Goal: Task Accomplishment & Management: Manage account settings

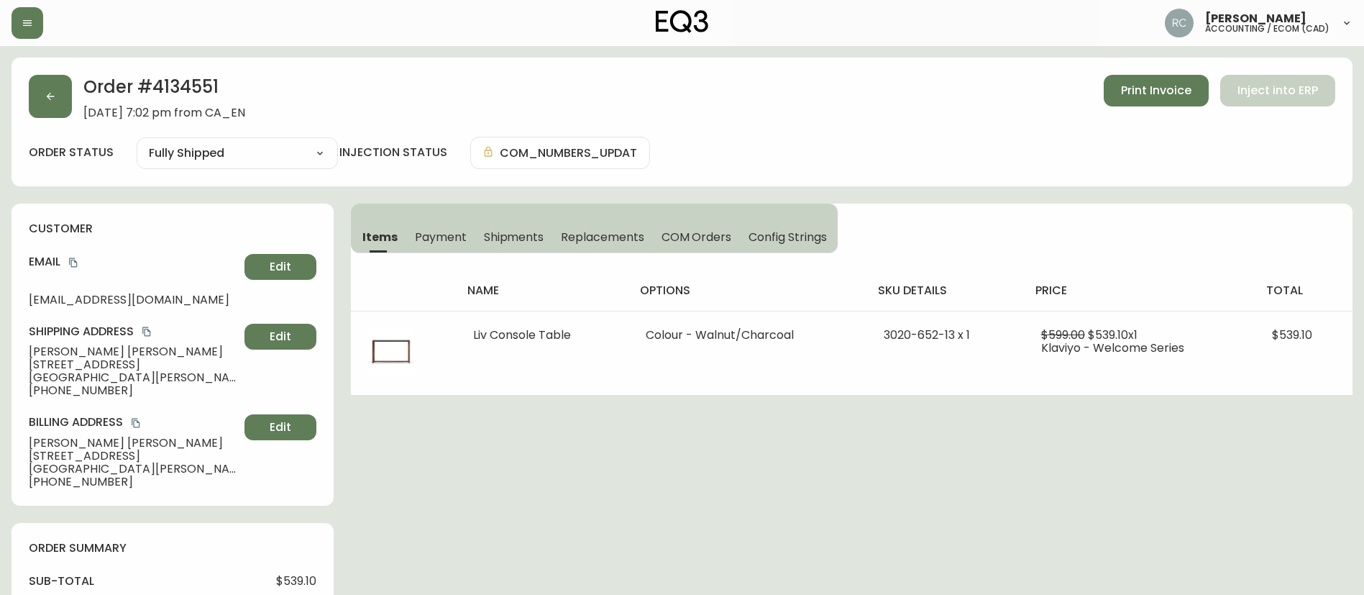
select select "FULLY_SHIPPED"
click at [646, 94] on div "Order # 4134551 [DATE] 7:02 pm from CA_EN Print Invoice Inject into ERP" at bounding box center [682, 97] width 1306 height 45
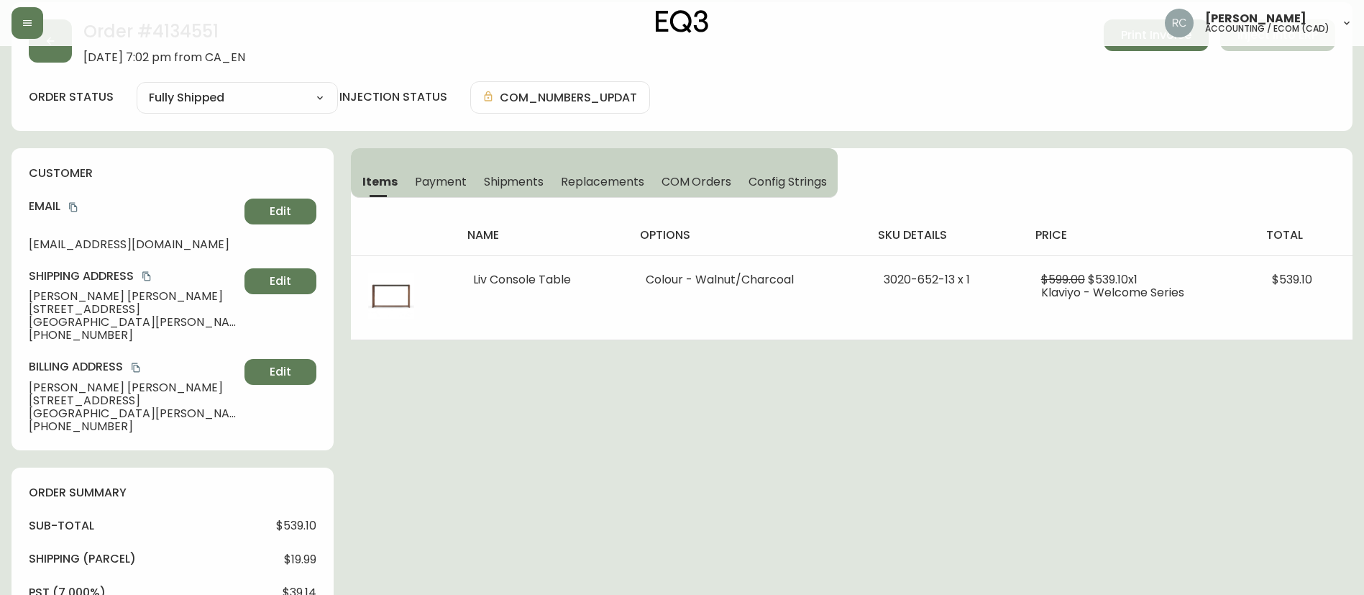
scroll to position [144, 0]
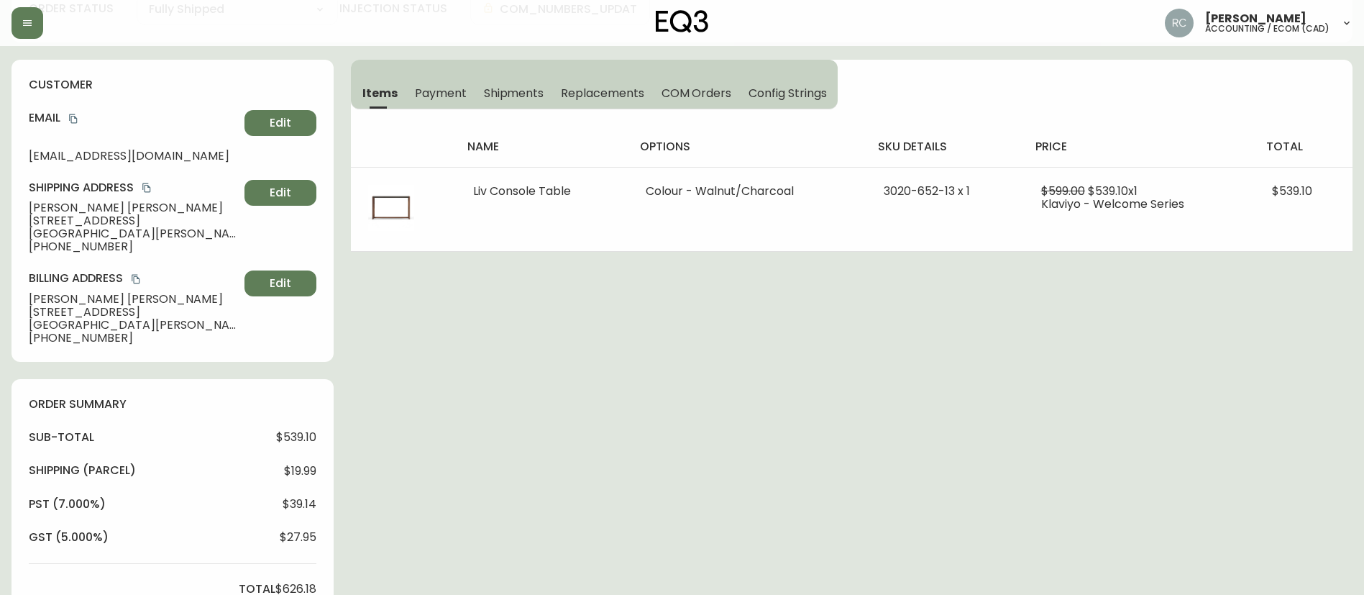
click at [485, 318] on div "Order # 4134551 [DATE] 7:02 pm from CA_EN Print Invoice Inject into ERP order s…" at bounding box center [682, 580] width 1341 height 1332
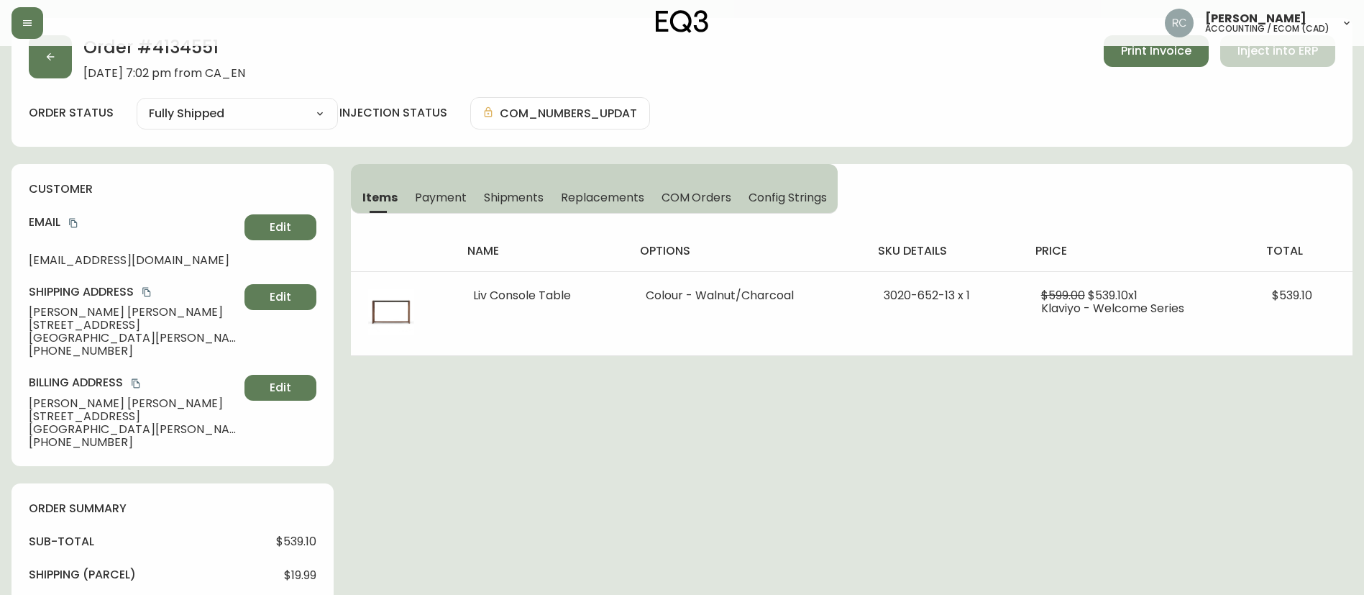
scroll to position [0, 0]
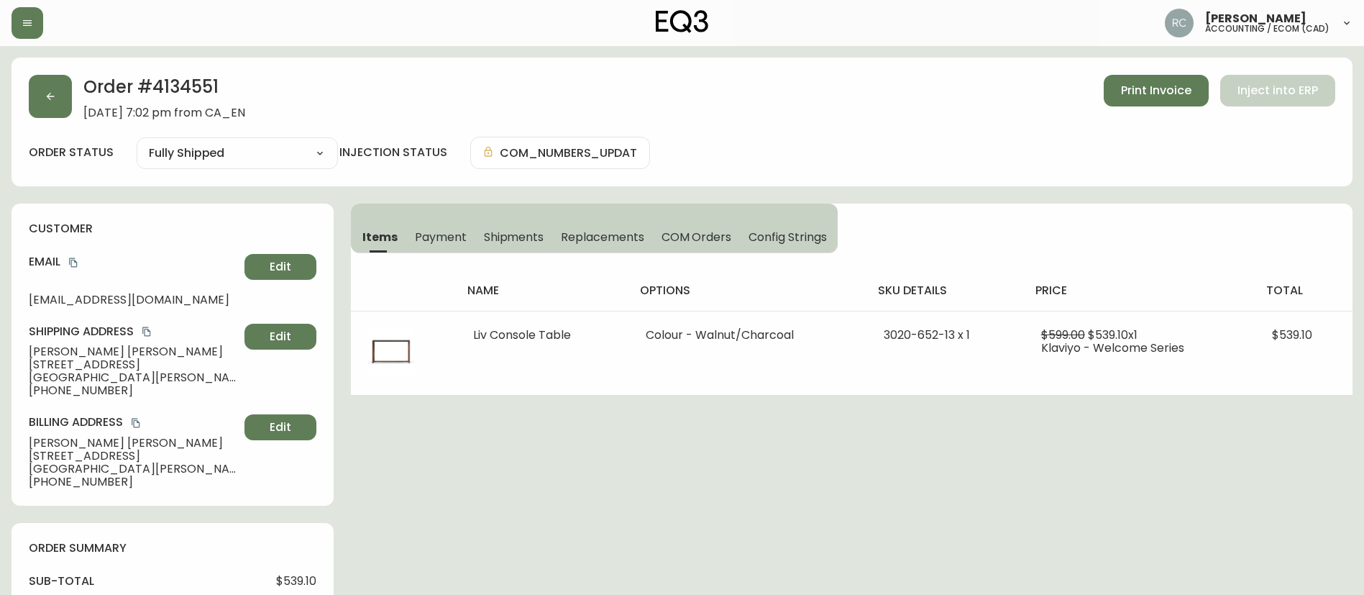
click at [82, 347] on span "[PERSON_NAME]" at bounding box center [134, 351] width 210 height 13
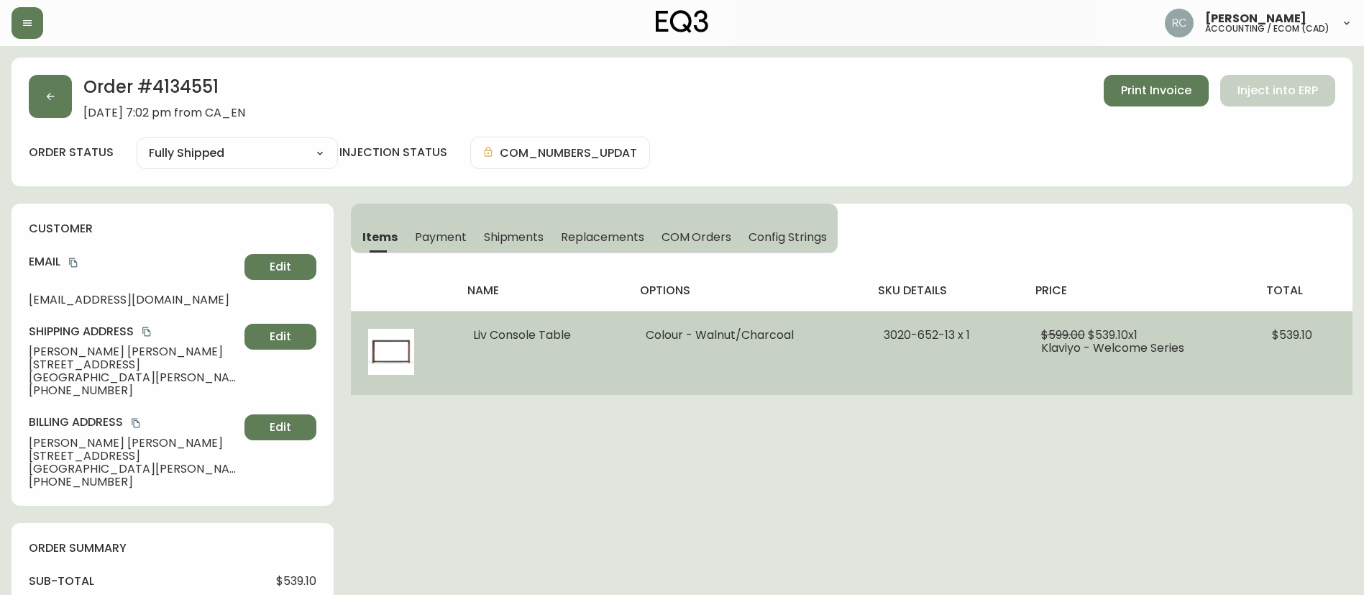
click at [538, 338] on span "Liv Console Table" at bounding box center [522, 334] width 98 height 17
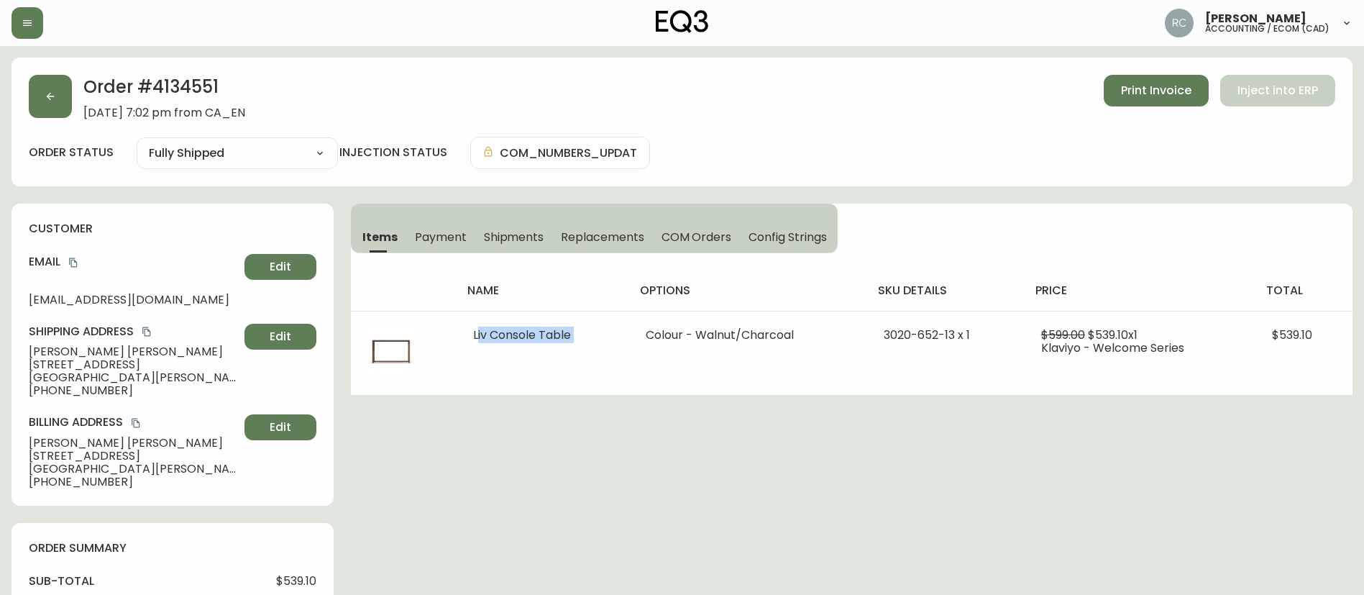
drag, startPoint x: 538, startPoint y: 338, endPoint x: 158, endPoint y: 283, distance: 384.2
click at [537, 338] on span "Liv Console Table" at bounding box center [522, 334] width 98 height 17
copy span "Liv Console Table"
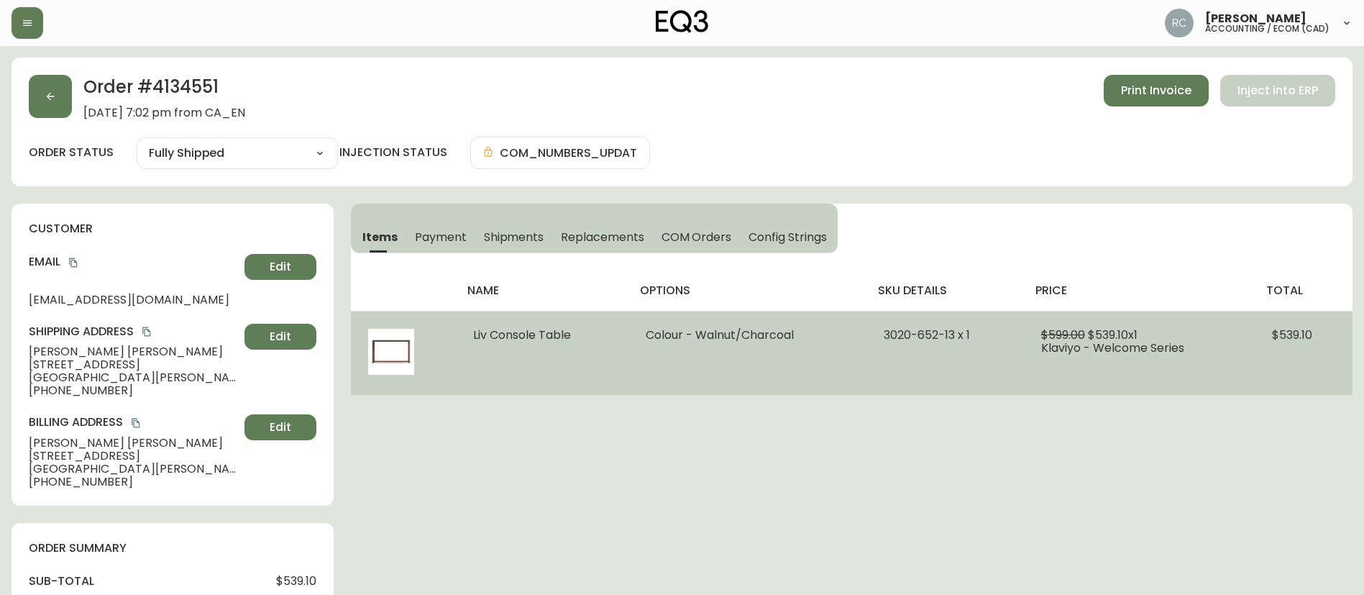
click at [1060, 334] on span "$599.00" at bounding box center [1063, 334] width 44 height 17
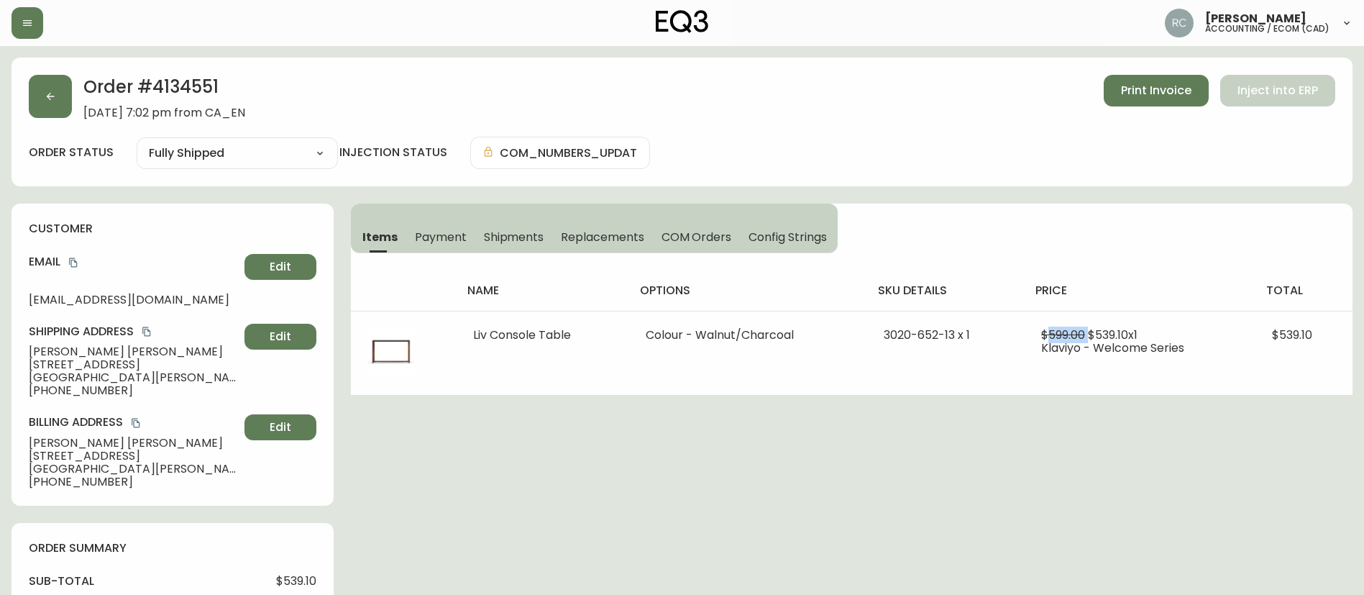
copy span "599.00"
click at [801, 155] on div "order status Fully Shipped Cancelled Fully Shipped injection status COM_NUMBERS…" at bounding box center [682, 153] width 1306 height 32
click at [786, 167] on div "order status Fully Shipped Cancelled Fully Shipped injection status COM_NUMBERS…" at bounding box center [682, 153] width 1306 height 32
click at [768, 124] on div "Order # 4134551 [DATE] 7:02 pm from CA_EN Print Invoice Inject into ERP order s…" at bounding box center [682, 122] width 1341 height 129
click at [822, 105] on div "Order # 4134551 [DATE] 7:02 pm from CA_EN Print Invoice Inject into ERP" at bounding box center [682, 97] width 1306 height 45
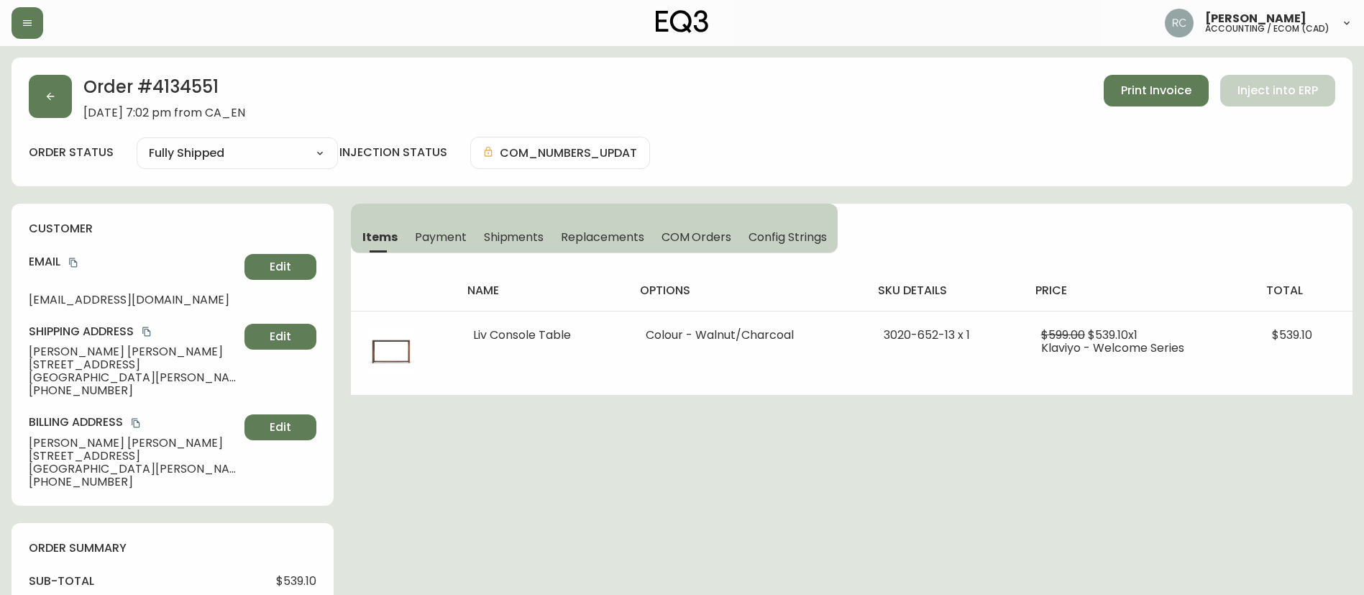
click at [1297, 280] on th "total" at bounding box center [1303, 290] width 98 height 40
click at [209, 86] on h2 "Order # 4134551" at bounding box center [164, 91] width 162 height 32
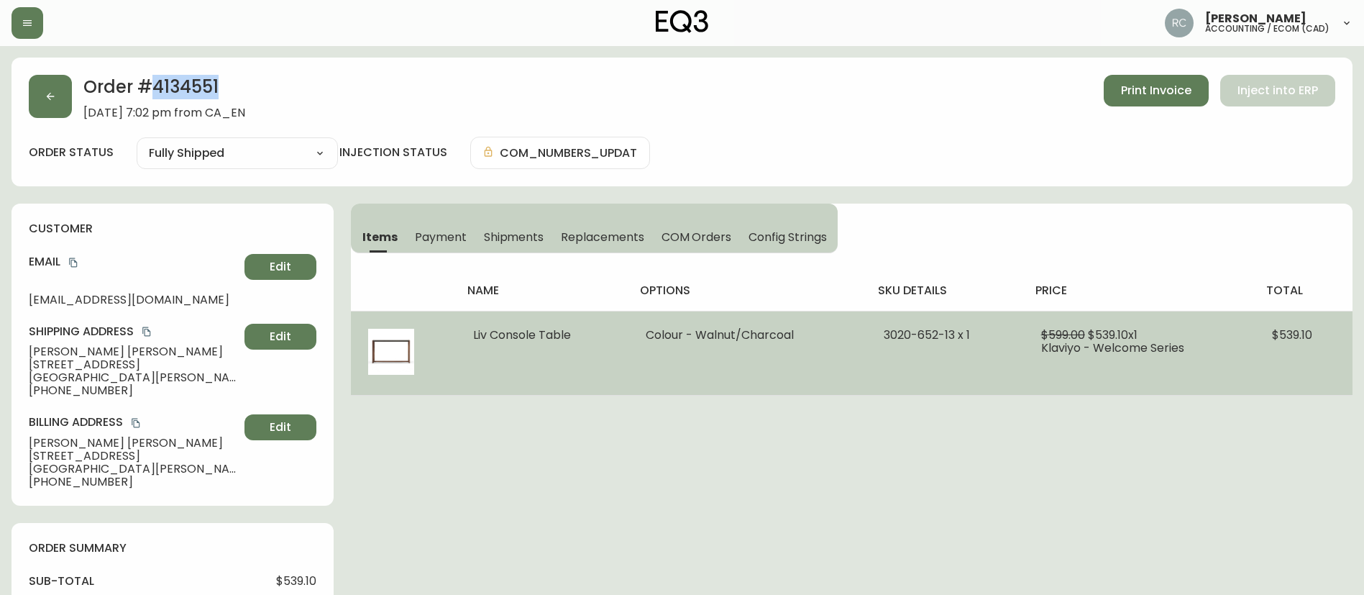
copy h2 "4134551"
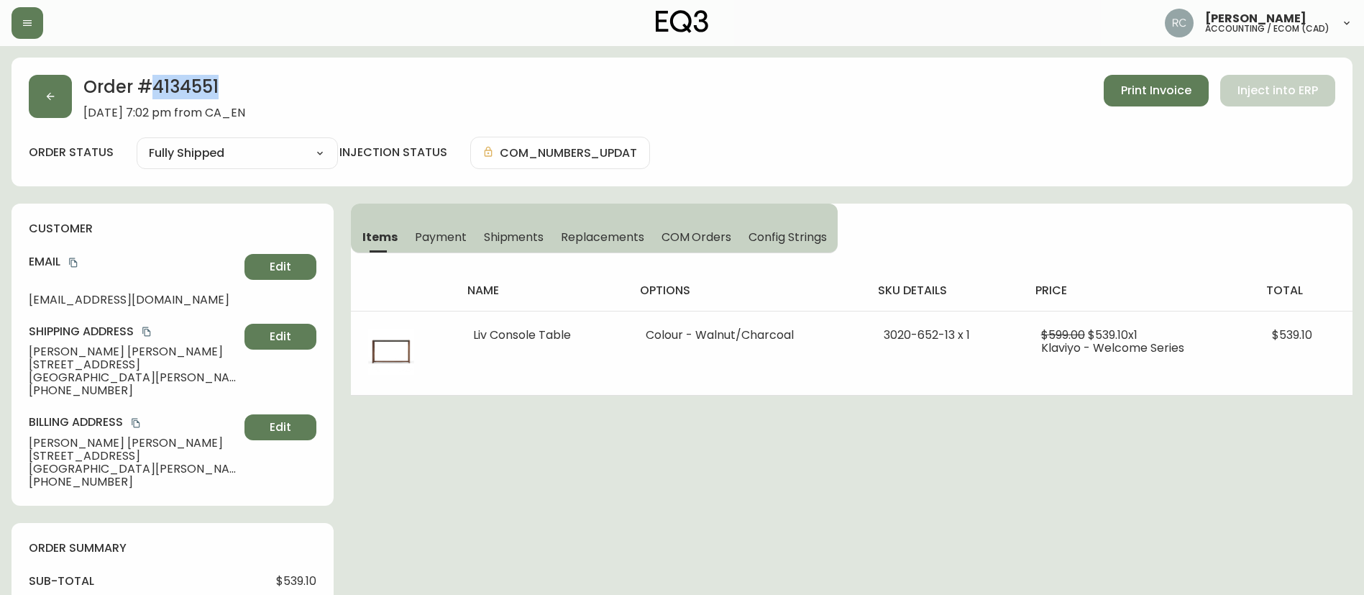
click at [441, 246] on button "Payment" at bounding box center [440, 237] width 69 height 32
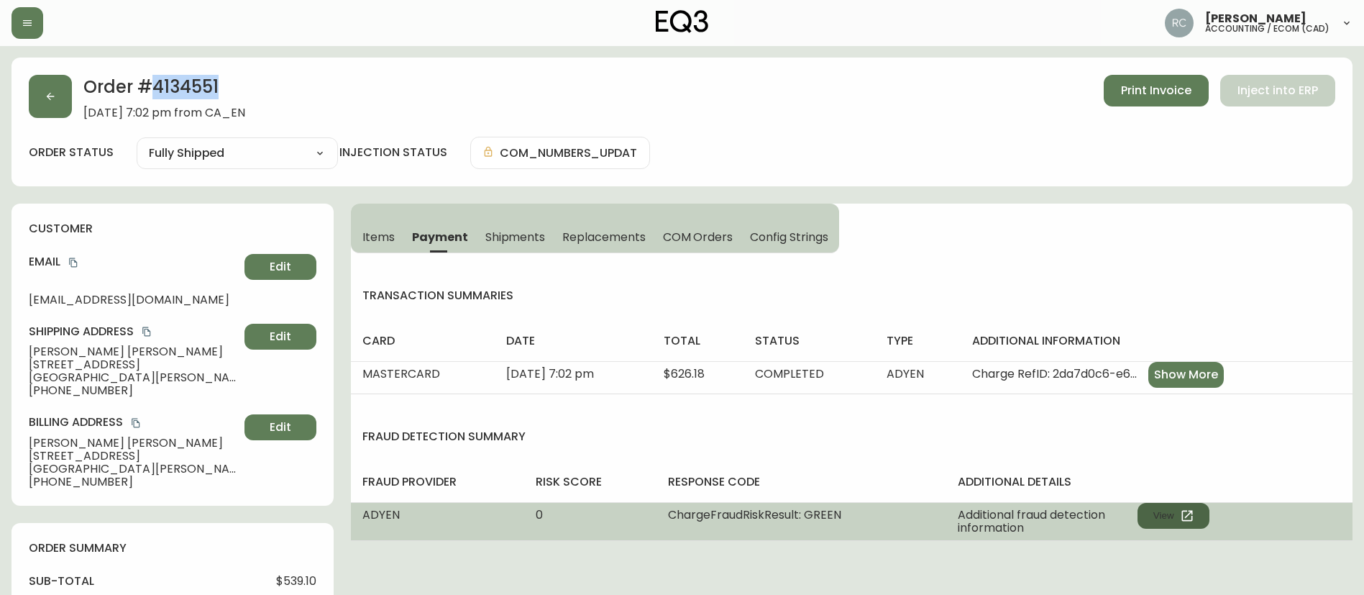
click at [1204, 517] on button "View" at bounding box center [1173, 515] width 72 height 26
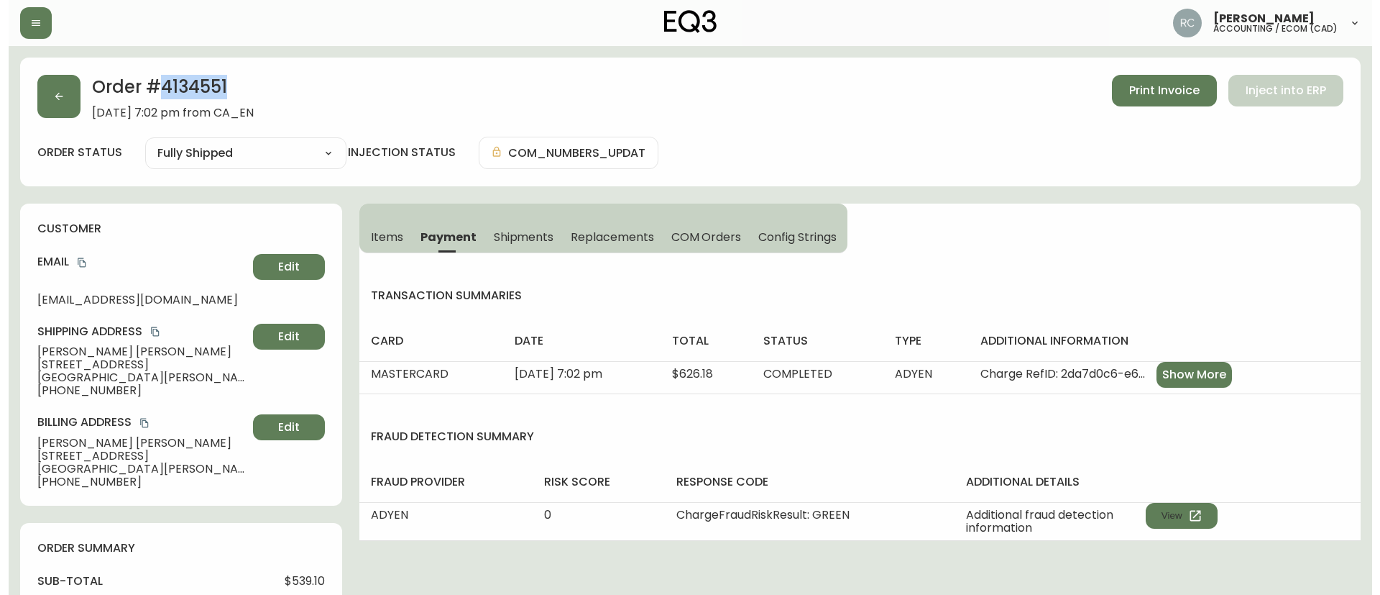
scroll to position [743, 0]
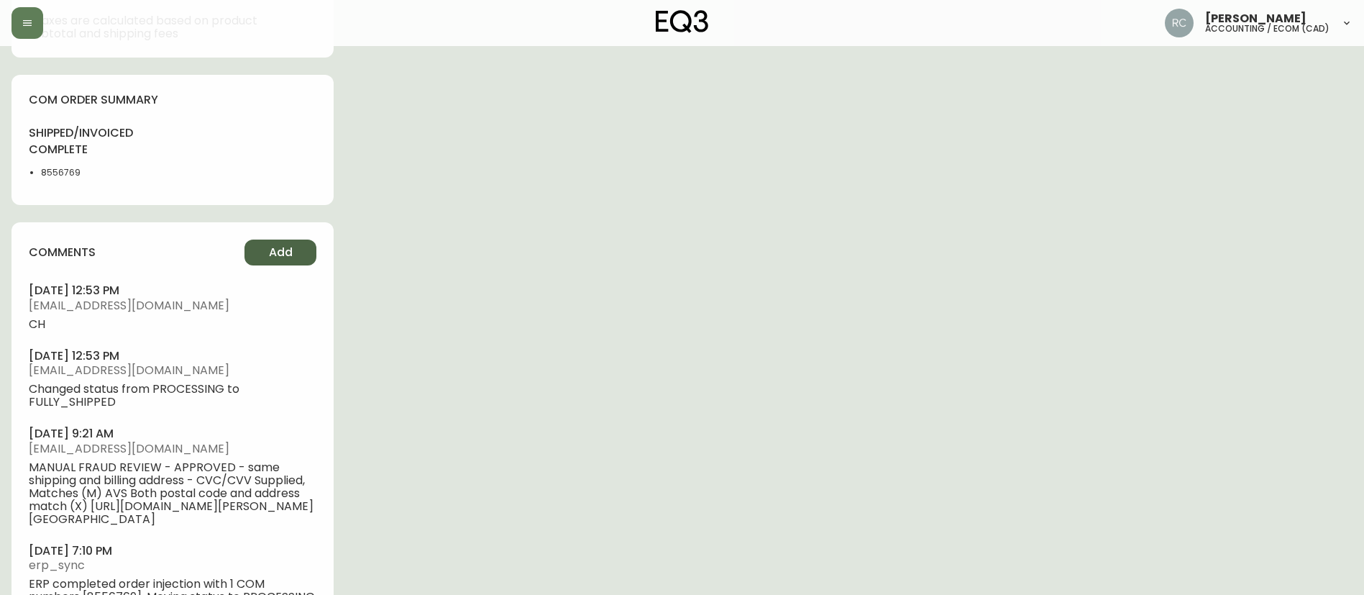
click at [287, 247] on span "Add" at bounding box center [281, 252] width 24 height 16
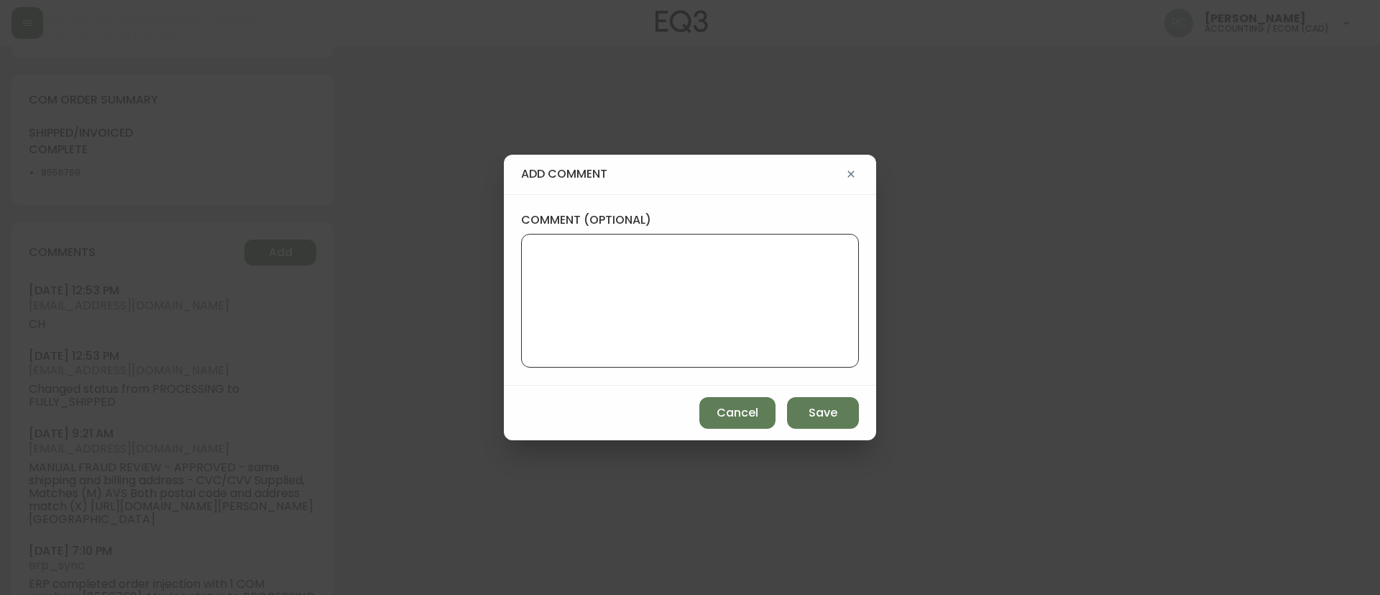
click at [620, 277] on textarea "comment (optional)" at bounding box center [689, 300] width 313 height 115
paste textarea "PRICE ADJUSTMENT - 10% OFF TICKET# 822613 ORD# 4134551 SUBTOTAL: $59.90 TOTAL: …"
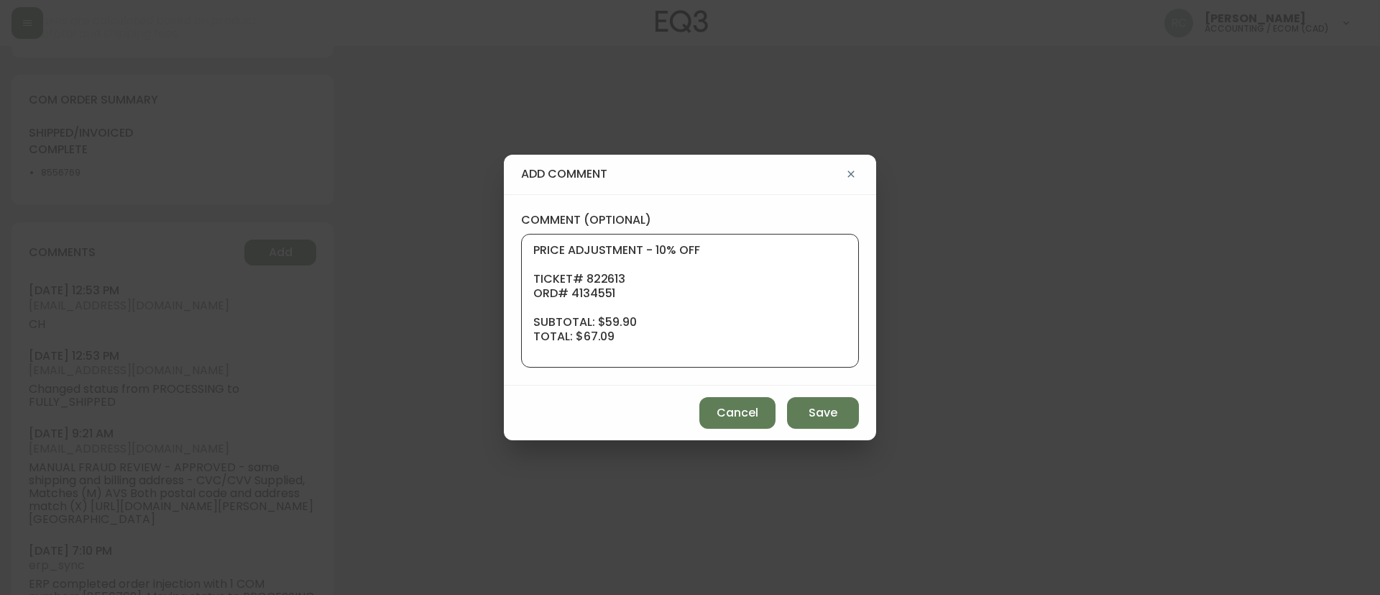
scroll to position [129, 0]
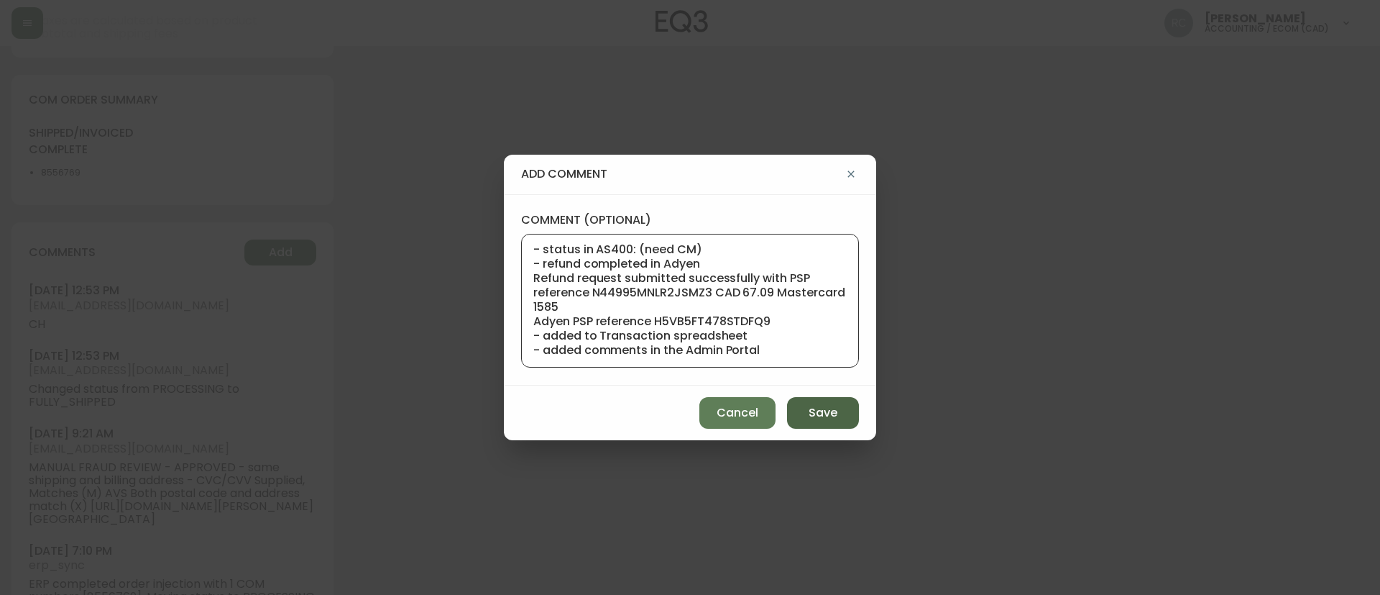
type textarea "PRICE ADJUSTMENT - 10% OFF TICKET# 822613 ORD# 4134551 SUBTOTAL: $59.90 TOTAL: …"
click at [814, 418] on span "Save" at bounding box center [823, 413] width 29 height 16
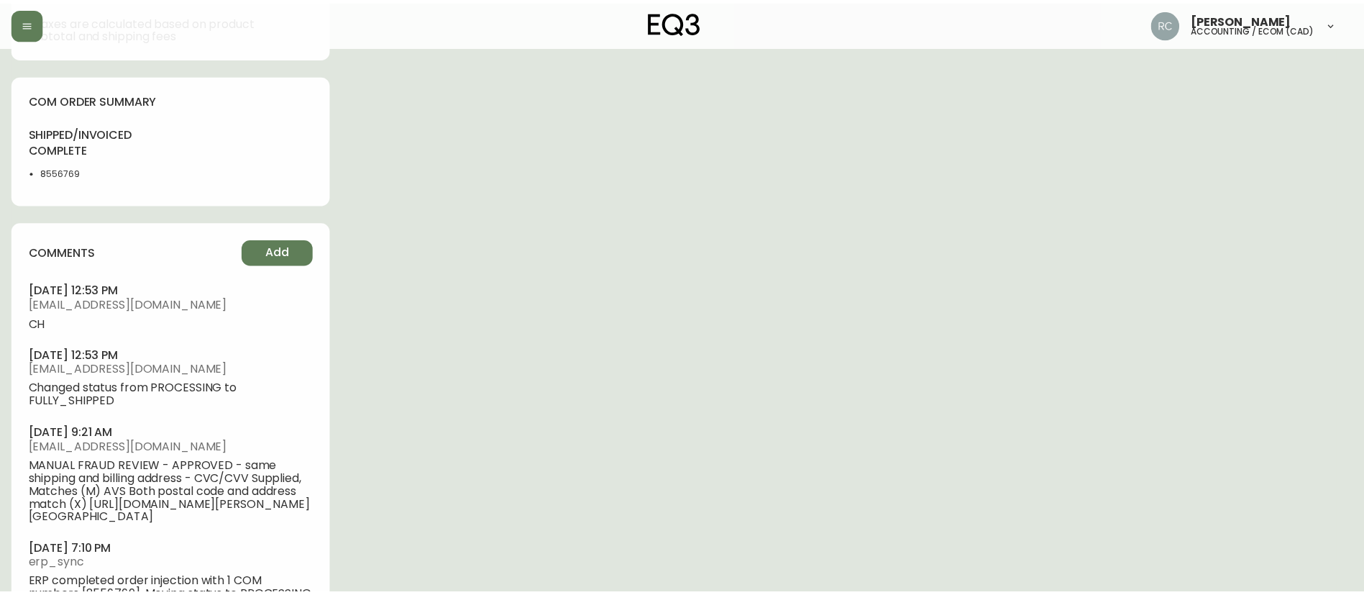
scroll to position [0, 0]
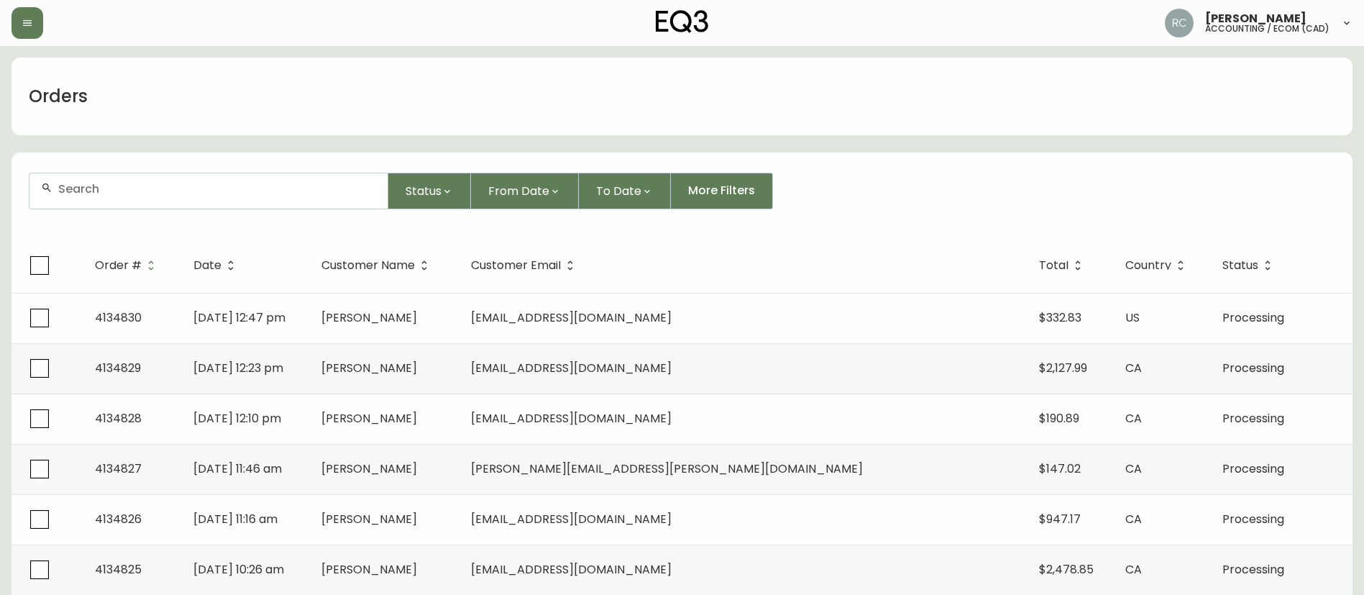
click at [344, 189] on input "text" at bounding box center [217, 189] width 318 height 14
paste input "4134770"
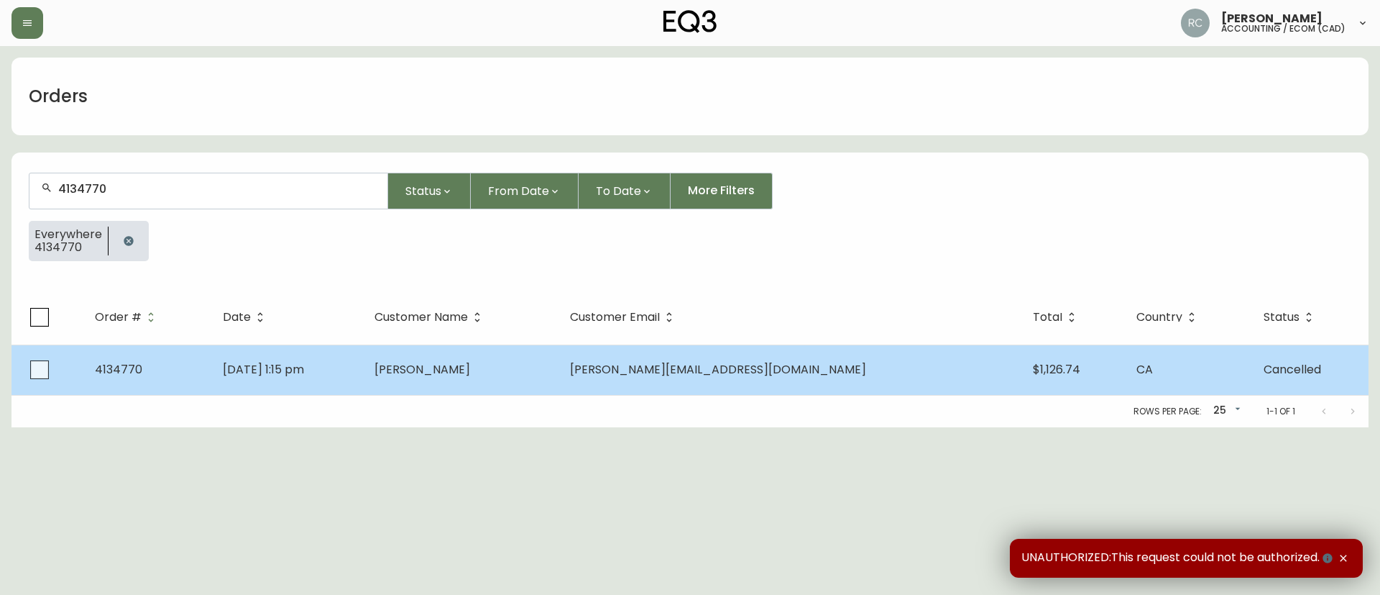
type input "4134770"
click at [556, 377] on td "Camille De Larochelliere" at bounding box center [461, 369] width 196 height 50
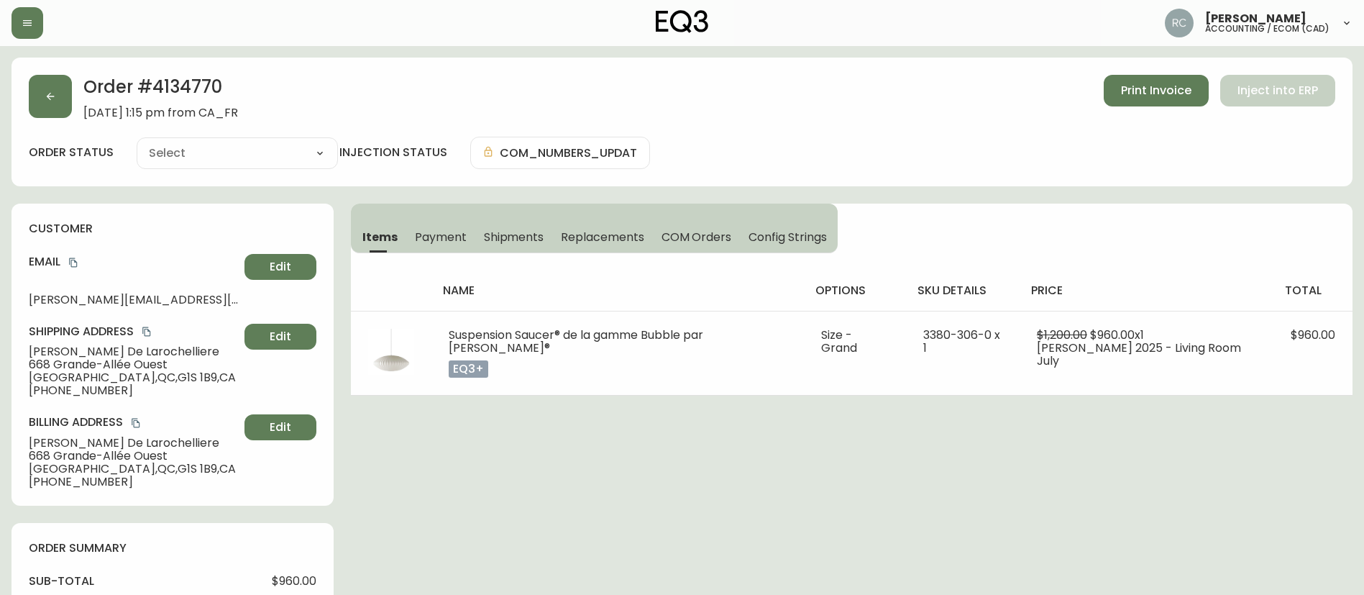
type input "Cancelled"
select select "CANCELLED"
drag, startPoint x: 710, startPoint y: 232, endPoint x: 492, endPoint y: 214, distance: 217.9
click at [710, 234] on span "COM Orders" at bounding box center [696, 236] width 70 height 15
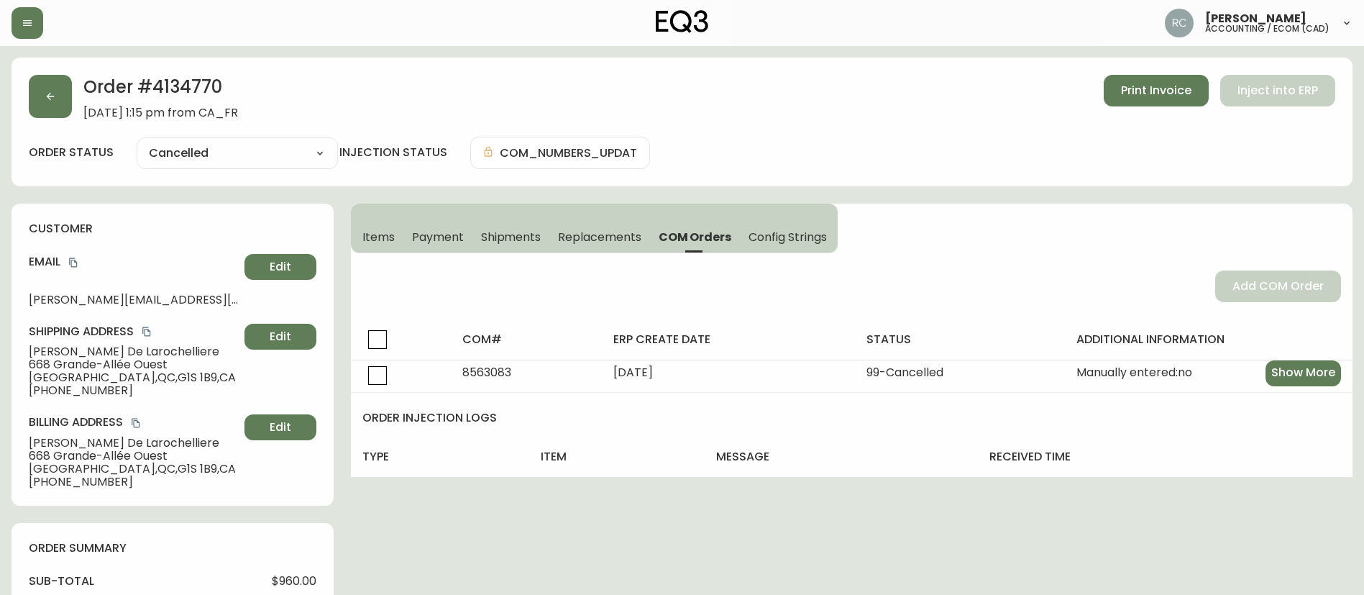
drag, startPoint x: 362, startPoint y: 236, endPoint x: 375, endPoint y: 236, distance: 12.2
click at [363, 237] on span "Items" at bounding box center [378, 236] width 32 height 15
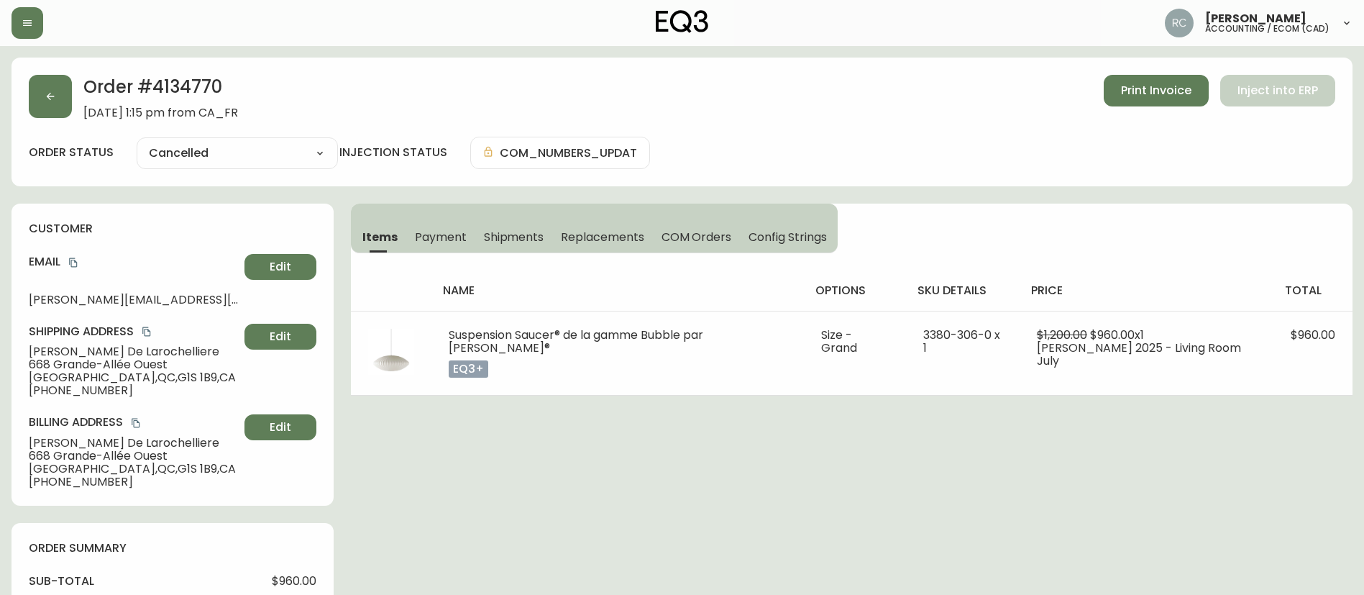
click at [438, 237] on span "Payment" at bounding box center [441, 236] width 52 height 15
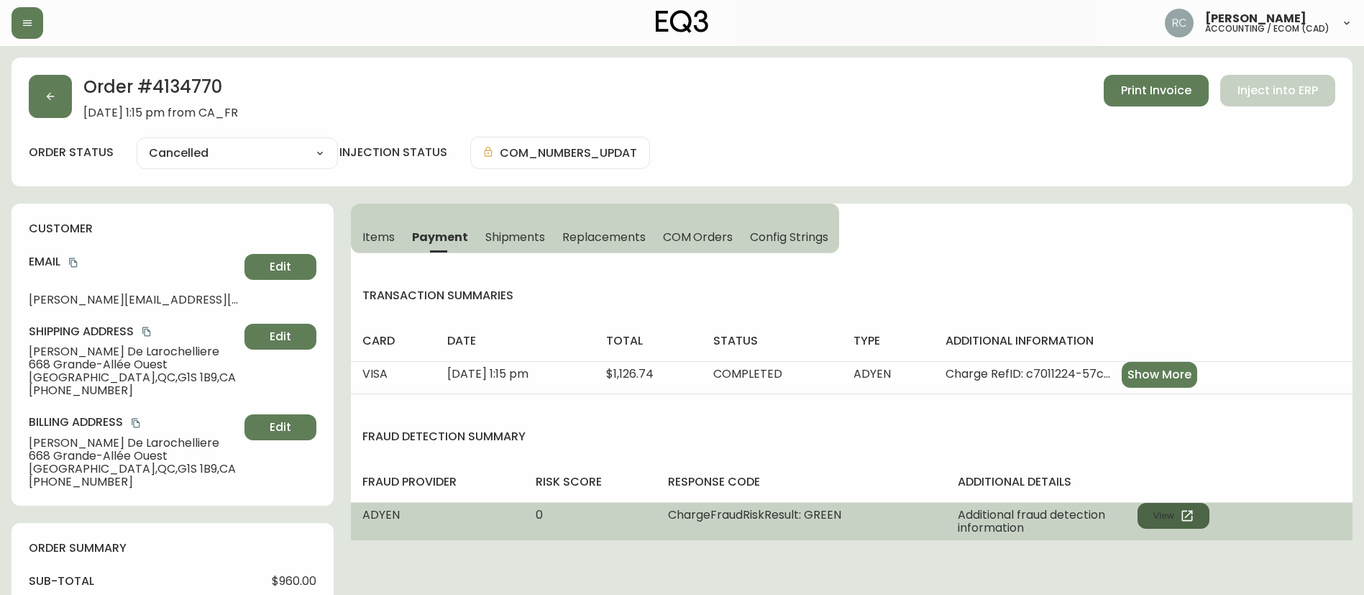
click at [1186, 507] on button "View" at bounding box center [1173, 515] width 72 height 26
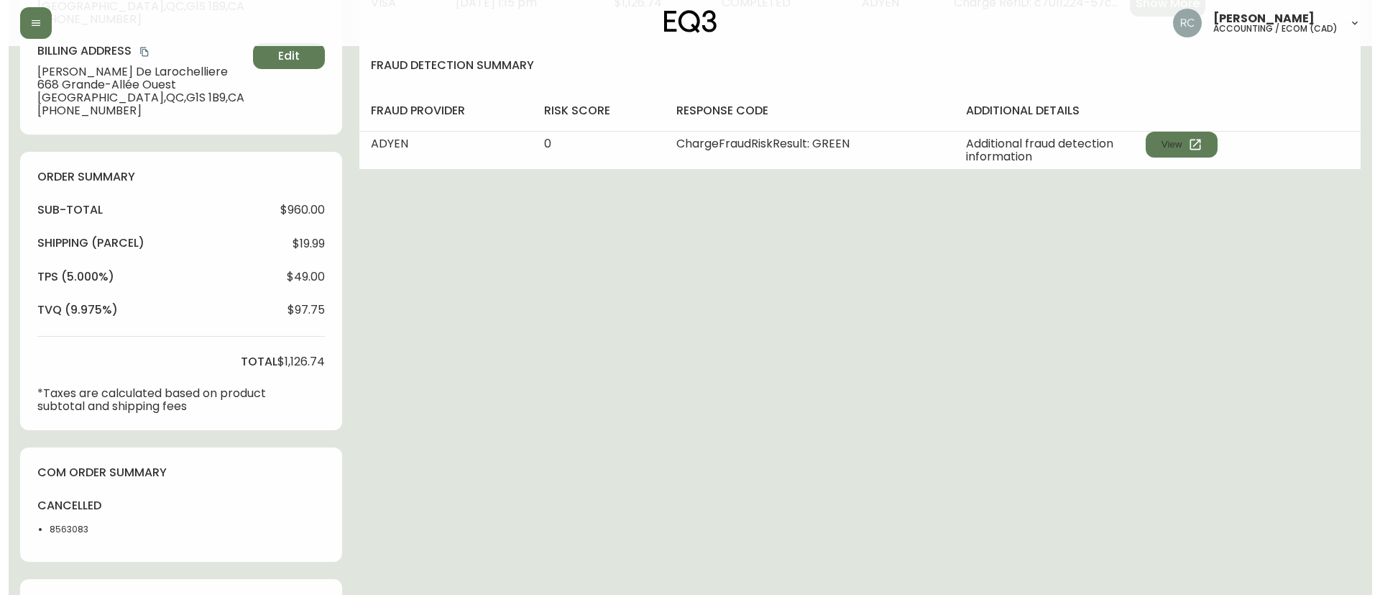
scroll to position [701, 0]
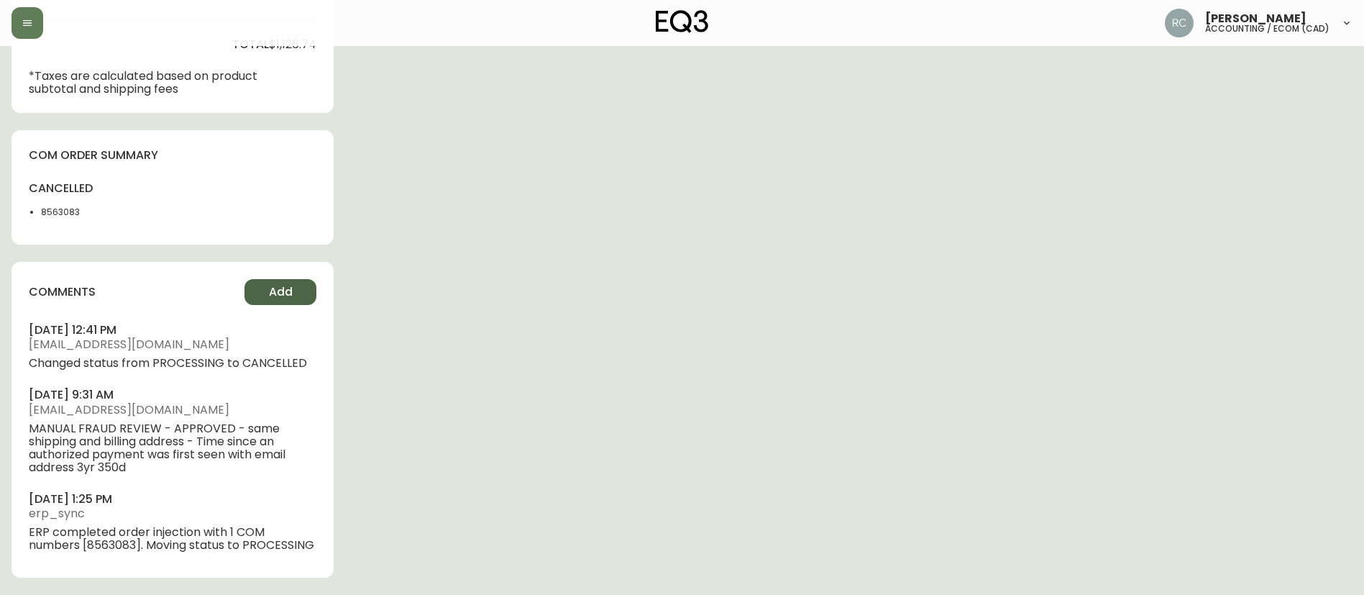
click at [290, 284] on span "Add" at bounding box center [281, 292] width 24 height 16
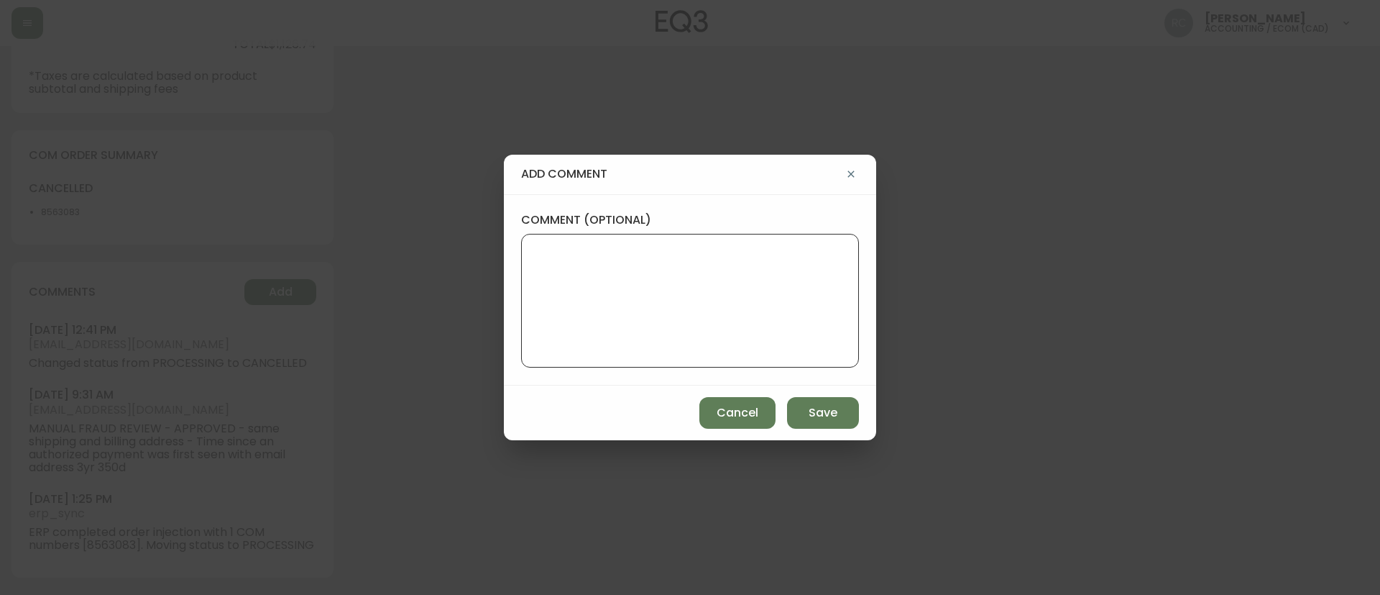
click at [689, 297] on textarea "comment (optional)" at bounding box center [689, 300] width 313 height 115
paste textarea "ECOM CANCELLATION - ORDERED WRONG SIZE ORD# 4134770 TICKET# 822840 - Sabrina al…"
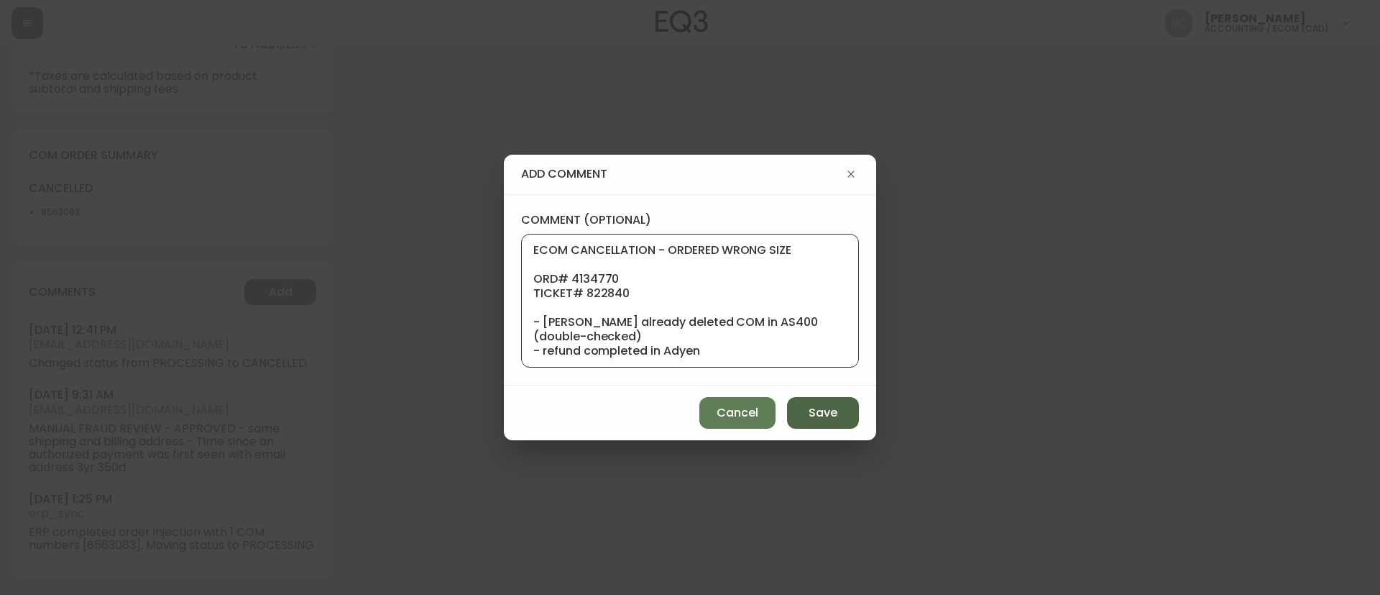
scroll to position [158, 0]
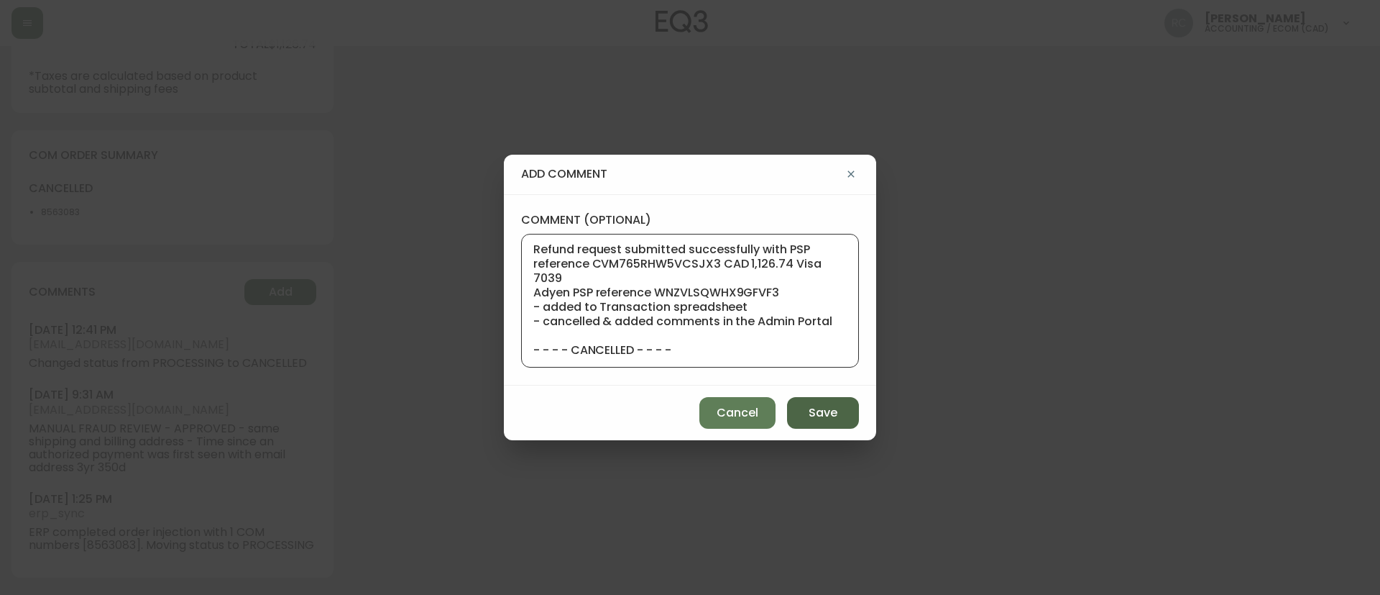
type textarea "ECOM CANCELLATION - ORDERED WRONG SIZE ORD# 4134770 TICKET# 822840 - Sabrina al…"
click at [833, 415] on span "Save" at bounding box center [823, 413] width 29 height 16
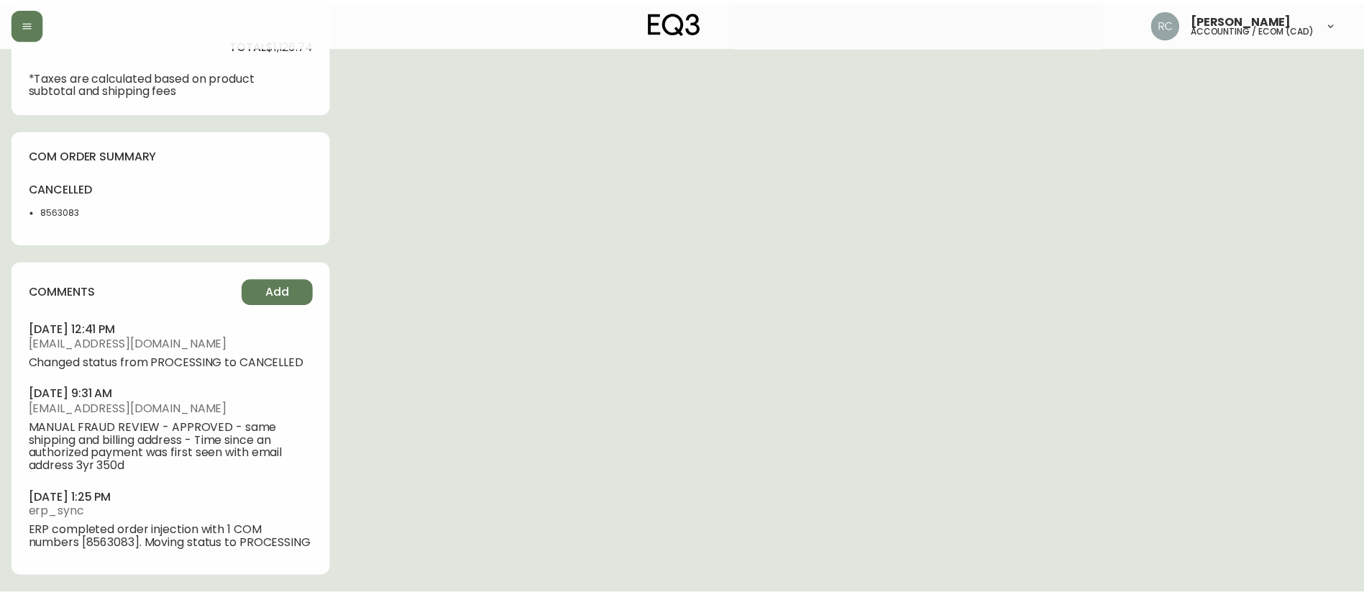
scroll to position [688, 0]
